Goal: Task Accomplishment & Management: Complete application form

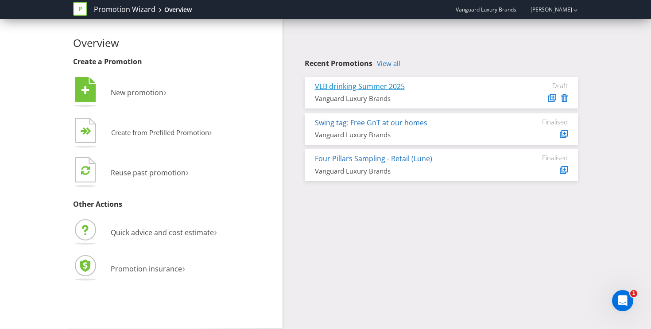
click at [367, 88] on link "VLB drinking Summer 2025" at bounding box center [360, 87] width 90 height 10
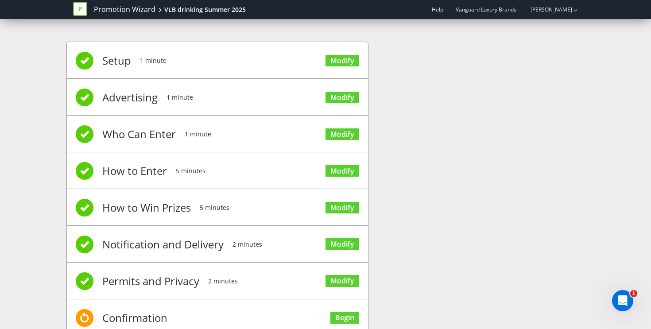
scroll to position [7, 0]
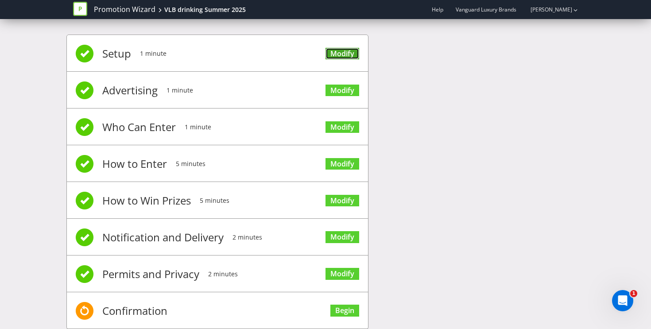
click at [344, 55] on link "Modify" at bounding box center [343, 54] width 34 height 12
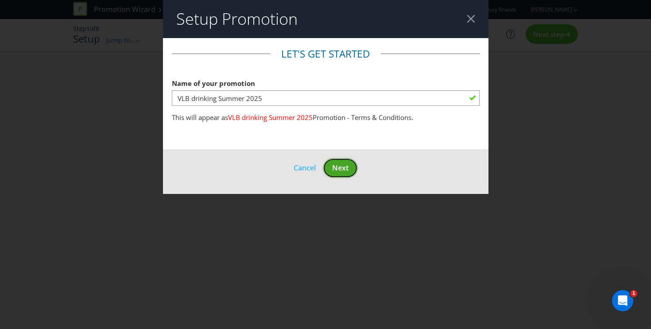
click at [353, 169] on button "Next" at bounding box center [340, 168] width 35 height 20
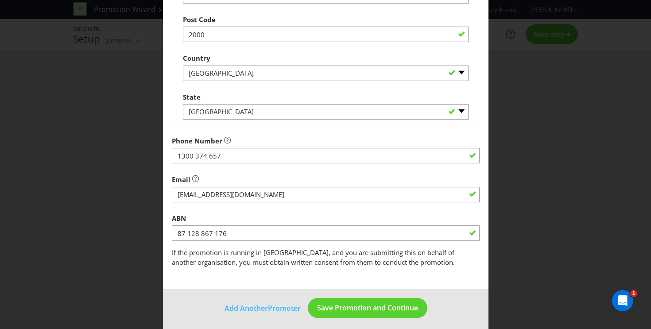
scroll to position [249, 0]
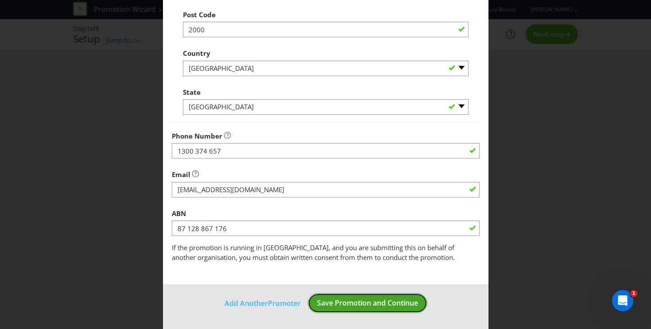
click at [382, 304] on span "Save Promotion and Continue" at bounding box center [367, 303] width 101 height 10
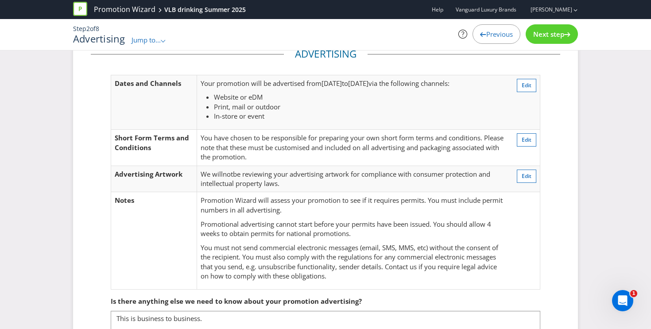
scroll to position [25, 0]
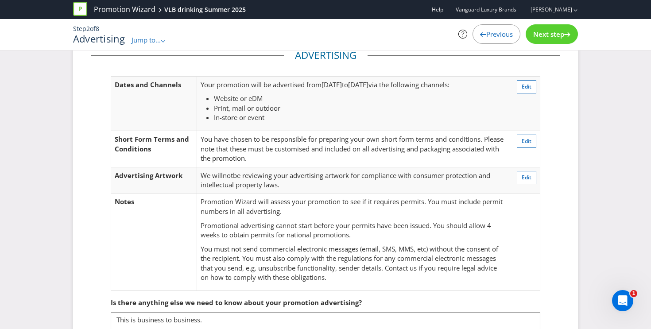
click at [540, 30] on span "Next step" at bounding box center [548, 34] width 31 height 9
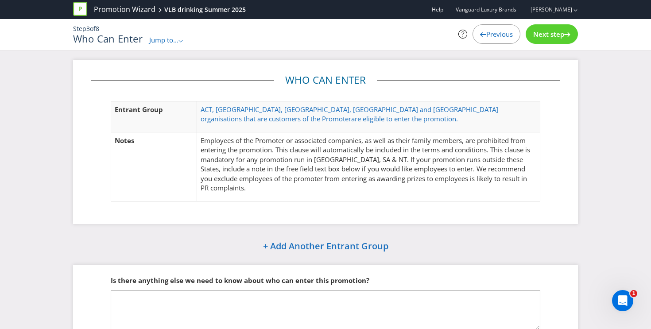
scroll to position [47, 0]
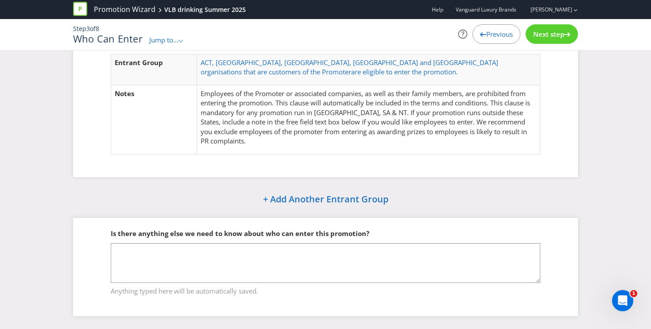
click at [561, 30] on span "Next step" at bounding box center [548, 34] width 31 height 9
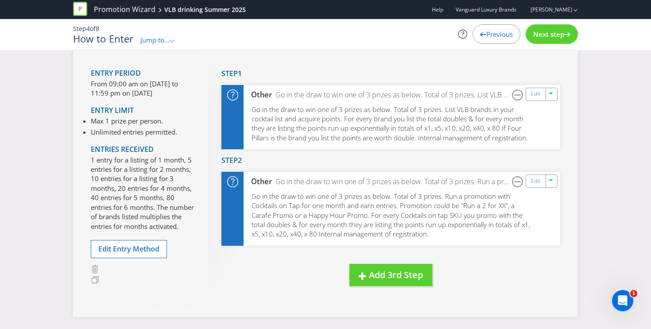
scroll to position [58, 0]
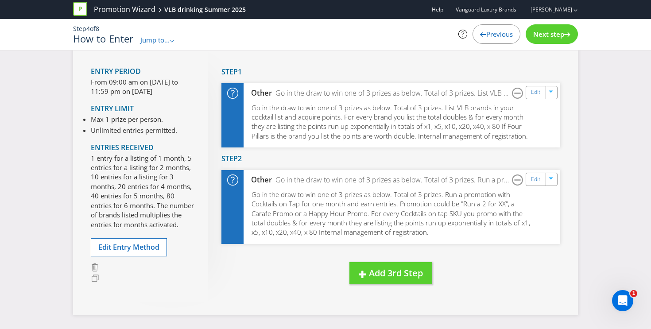
click at [541, 38] on span "Next step" at bounding box center [548, 34] width 31 height 9
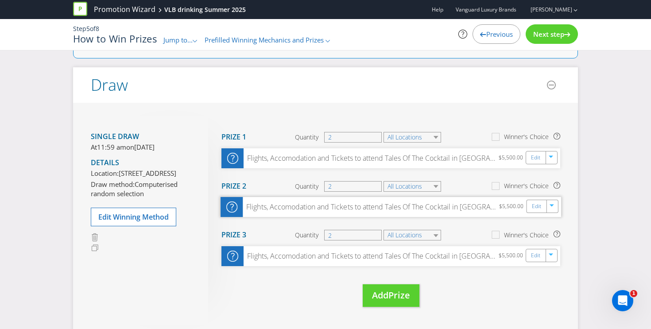
scroll to position [62, 0]
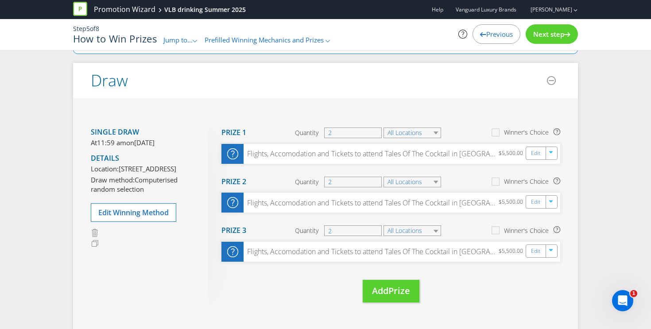
click at [552, 37] on span "Next step" at bounding box center [548, 34] width 31 height 9
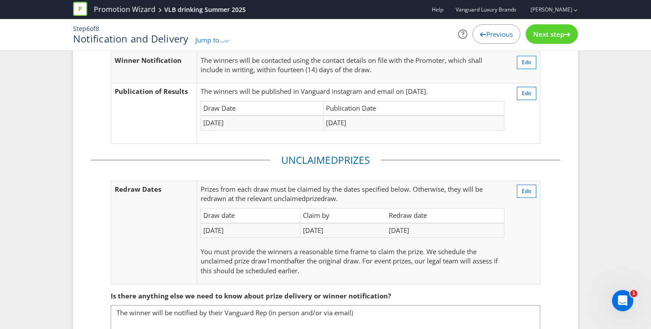
scroll to position [125, 0]
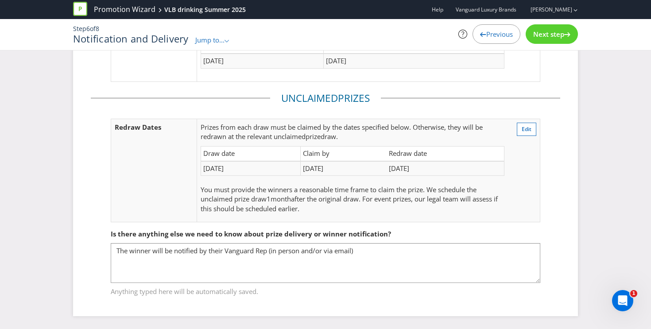
click at [553, 33] on span "Next step" at bounding box center [548, 34] width 31 height 9
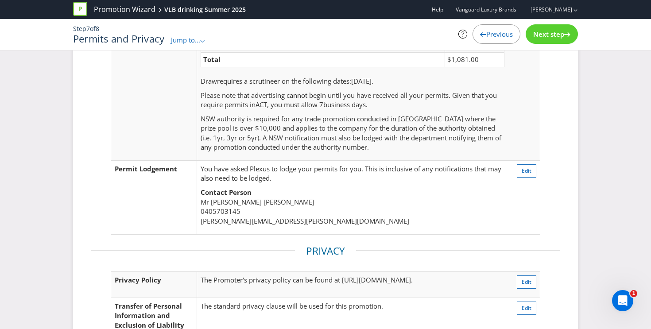
scroll to position [237, 0]
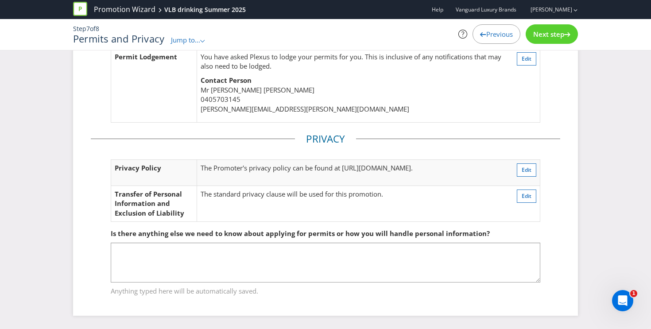
click at [544, 36] on span "Next step" at bounding box center [548, 34] width 31 height 9
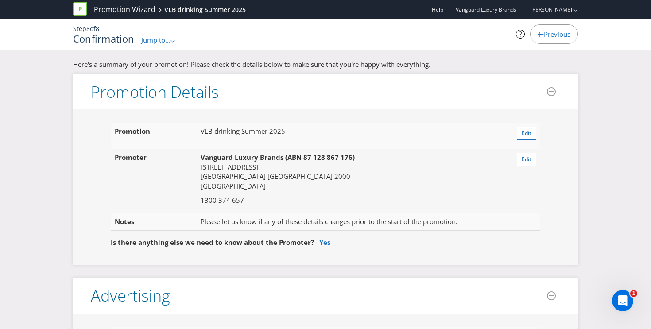
click at [544, 35] on span "Previous" at bounding box center [557, 34] width 27 height 9
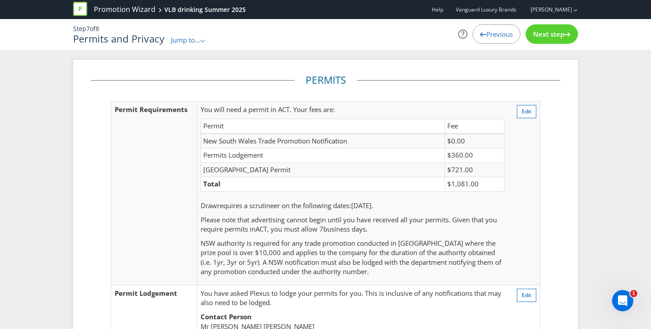
click at [561, 37] on span "Next step" at bounding box center [548, 34] width 31 height 9
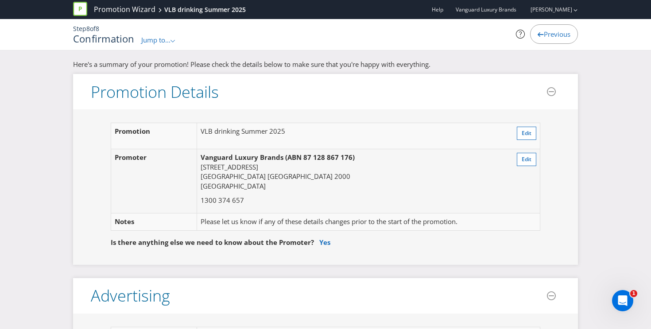
click at [559, 35] on span "Previous" at bounding box center [557, 34] width 27 height 9
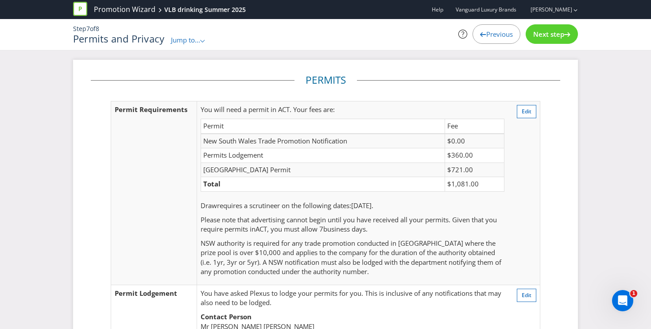
click at [504, 38] on span "Previous" at bounding box center [500, 34] width 27 height 9
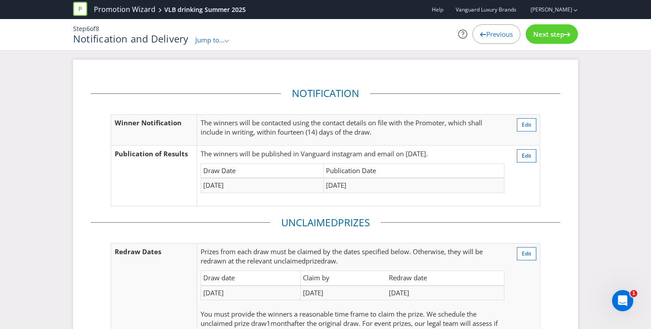
click at [504, 38] on span "Previous" at bounding box center [500, 34] width 27 height 9
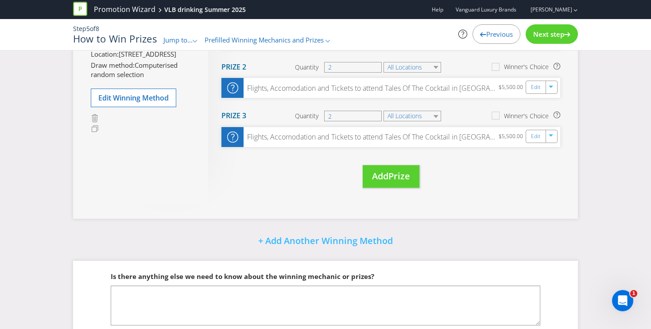
scroll to position [220, 0]
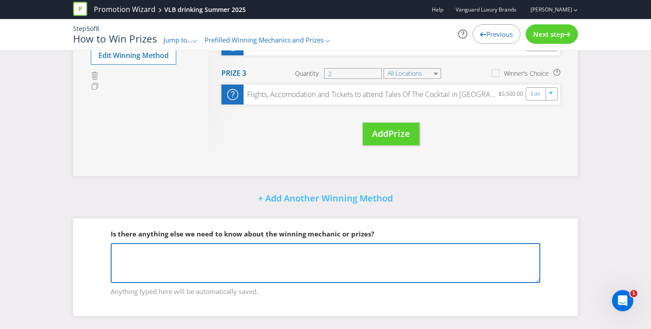
click at [407, 257] on textarea at bounding box center [326, 263] width 430 height 40
paste textarea "Win a Double Pass to [GEOGRAPHIC_DATA]! We’re giving away 3 double passes (flig…"
type textarea "Win a Double Pass to [GEOGRAPHIC_DATA]! We’re giving away 3 double passes (flig…"
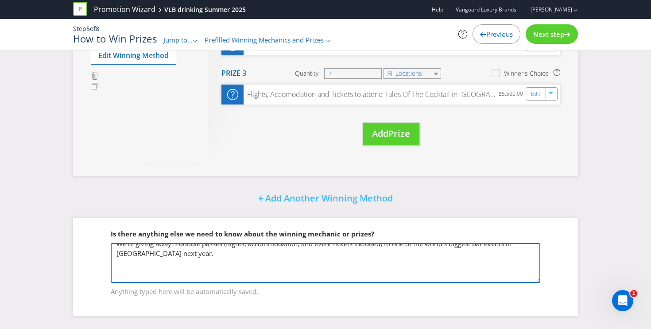
scroll to position [0, 0]
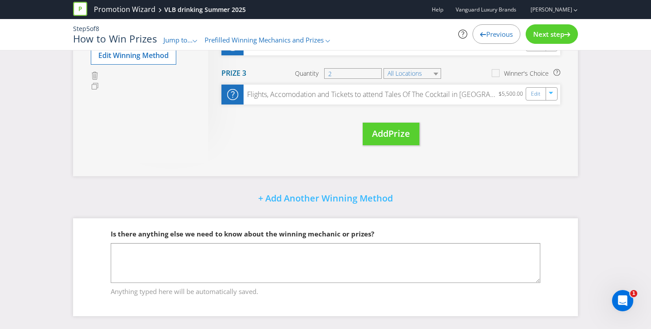
click at [491, 33] on span "Previous" at bounding box center [500, 34] width 27 height 9
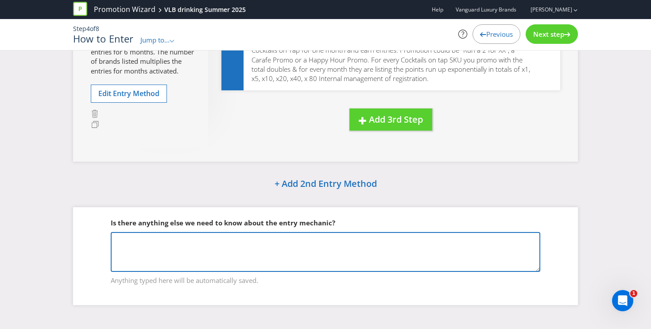
click at [327, 248] on textarea at bounding box center [326, 252] width 430 height 40
paste textarea "Win a Double Pass to [GEOGRAPHIC_DATA]! We’re giving away 3 double passes (flig…"
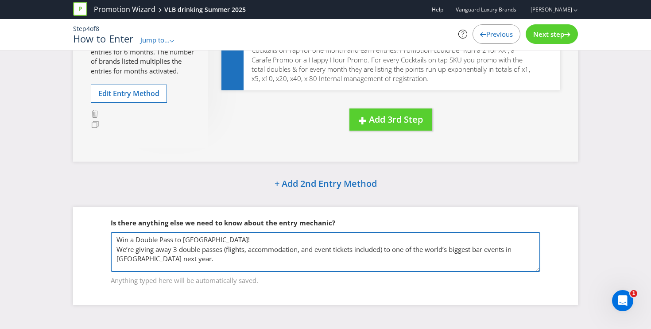
scroll to position [19, 0]
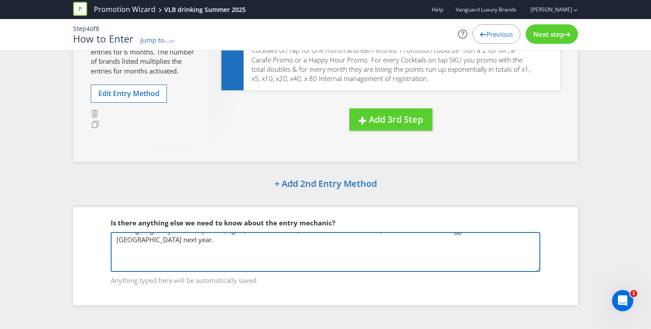
click at [169, 254] on textarea "Win a Double Pass to [GEOGRAPHIC_DATA]! We’re giving away 3 double passes (flig…" at bounding box center [326, 252] width 430 height 40
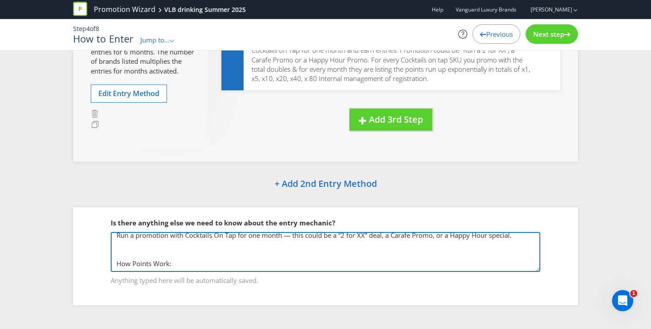
click at [129, 253] on textarea "Win a Double Pass to [GEOGRAPHIC_DATA]! We’re giving away 3 double passes (flig…" at bounding box center [326, 252] width 430 height 40
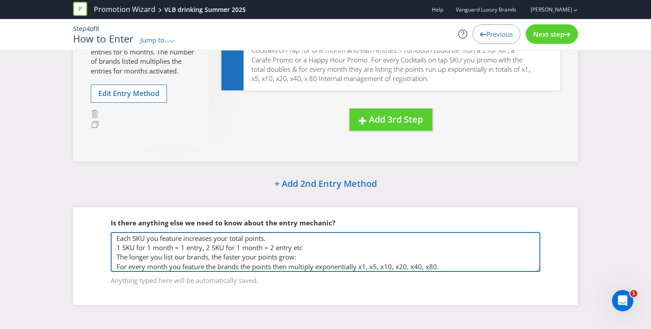
scroll to position [128, 0]
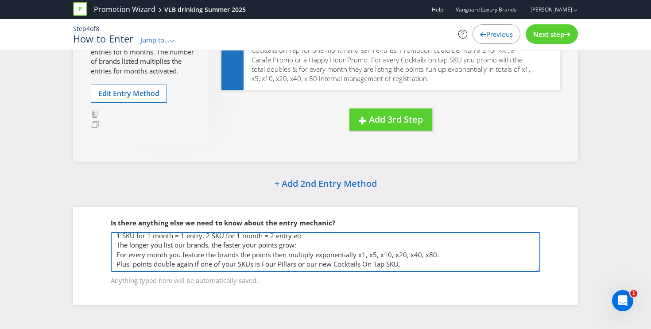
type textarea "Win a Double Pass to [GEOGRAPHIC_DATA]! We’re giving away 3 double passes (flig…"
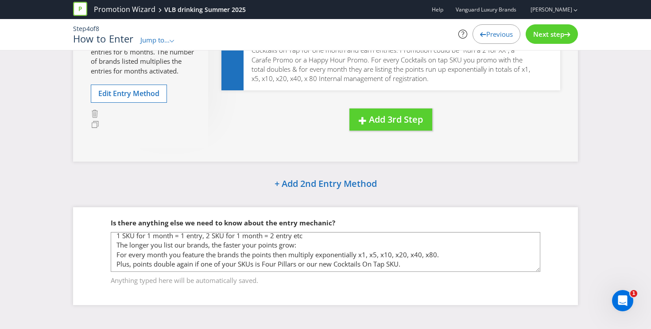
click at [512, 174] on div "VLB Brand Menu Listing Entry Period From 09:00 am on [DATE] to 11:59 pm on [DAT…" at bounding box center [325, 83] width 518 height 471
click at [561, 39] on div "Next step" at bounding box center [552, 33] width 52 height 19
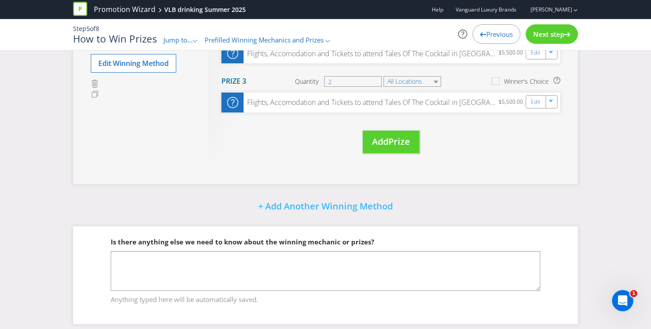
click at [561, 39] on div "Next step" at bounding box center [552, 33] width 52 height 19
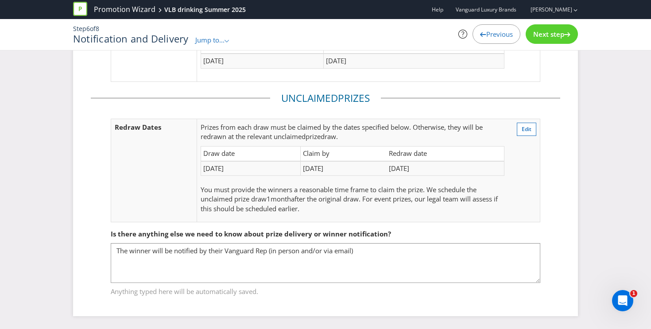
click at [561, 39] on div "Next step" at bounding box center [552, 33] width 52 height 19
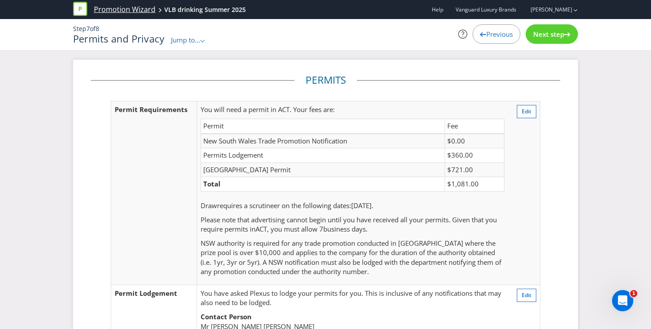
click at [128, 9] on link "Promotion Wizard" at bounding box center [125, 9] width 62 height 10
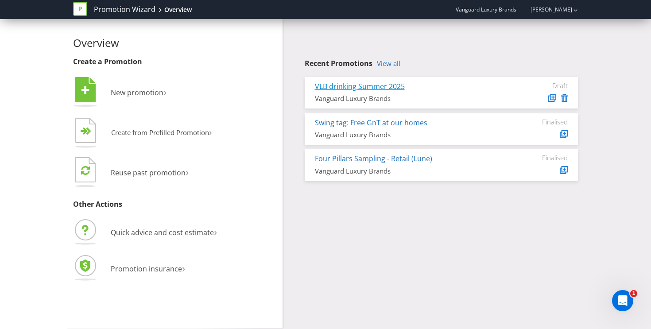
click at [380, 86] on link "VLB drinking Summer 2025" at bounding box center [360, 87] width 90 height 10
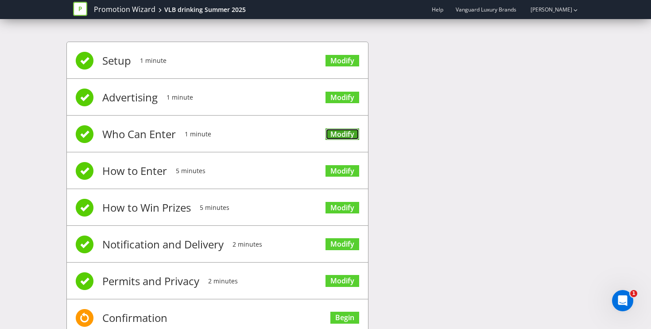
click at [347, 131] on link "Modify" at bounding box center [343, 134] width 34 height 12
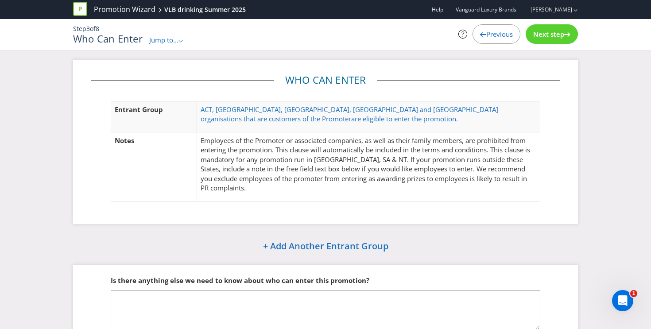
scroll to position [47, 0]
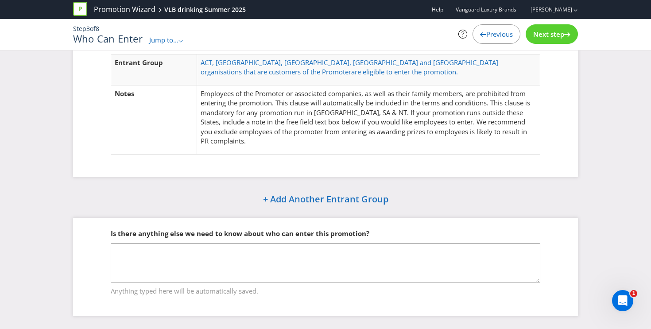
click at [546, 38] on span "Next step" at bounding box center [548, 34] width 31 height 9
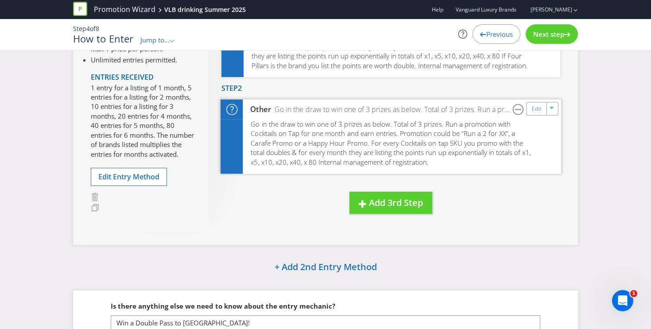
scroll to position [212, 0]
